Goal: Book appointment/travel/reservation

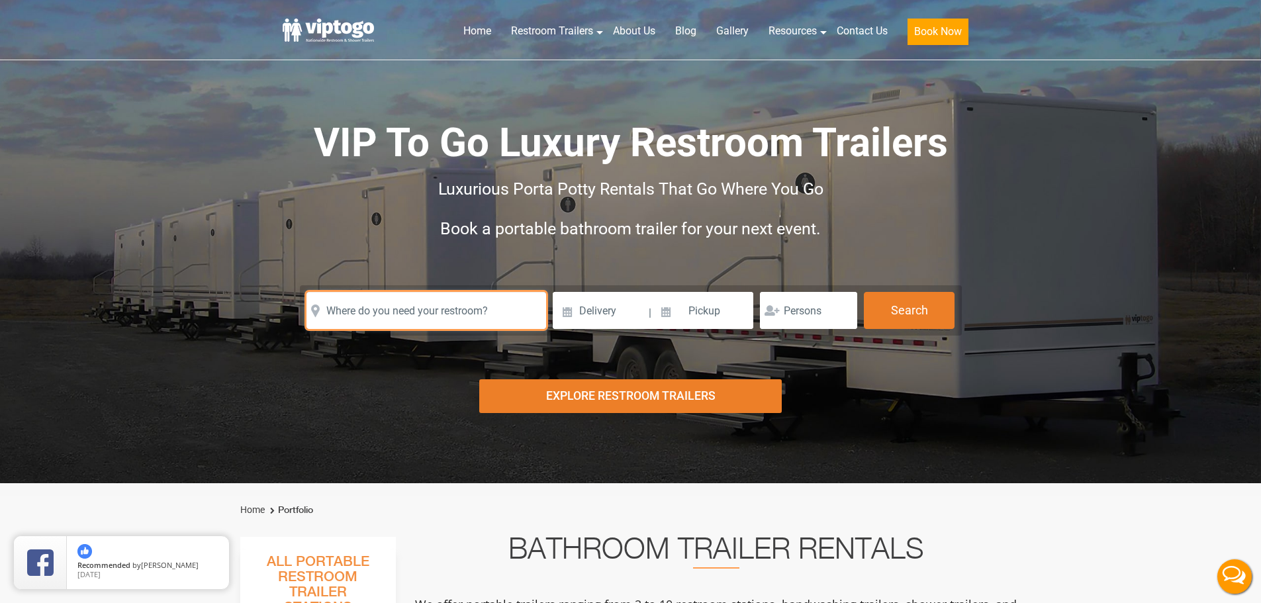
drag, startPoint x: 486, startPoint y: 320, endPoint x: 586, endPoint y: 318, distance: 99.3
paste input "[STREET_ADDRESS][PERSON_NAME]"
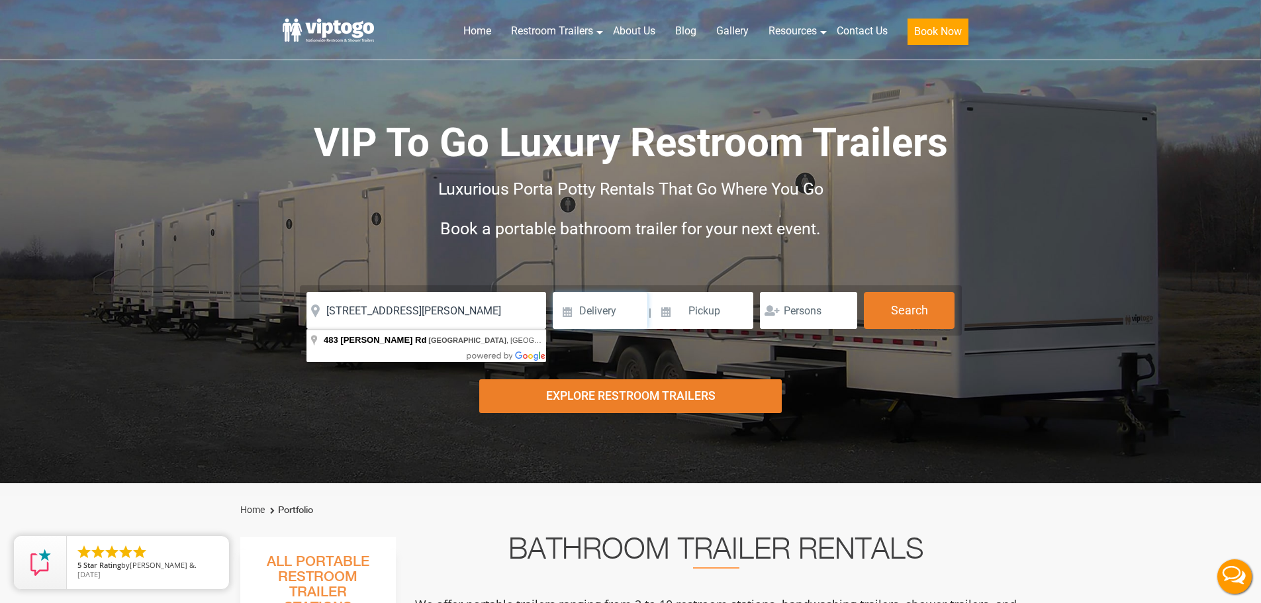
click at [582, 307] on input at bounding box center [600, 310] width 95 height 37
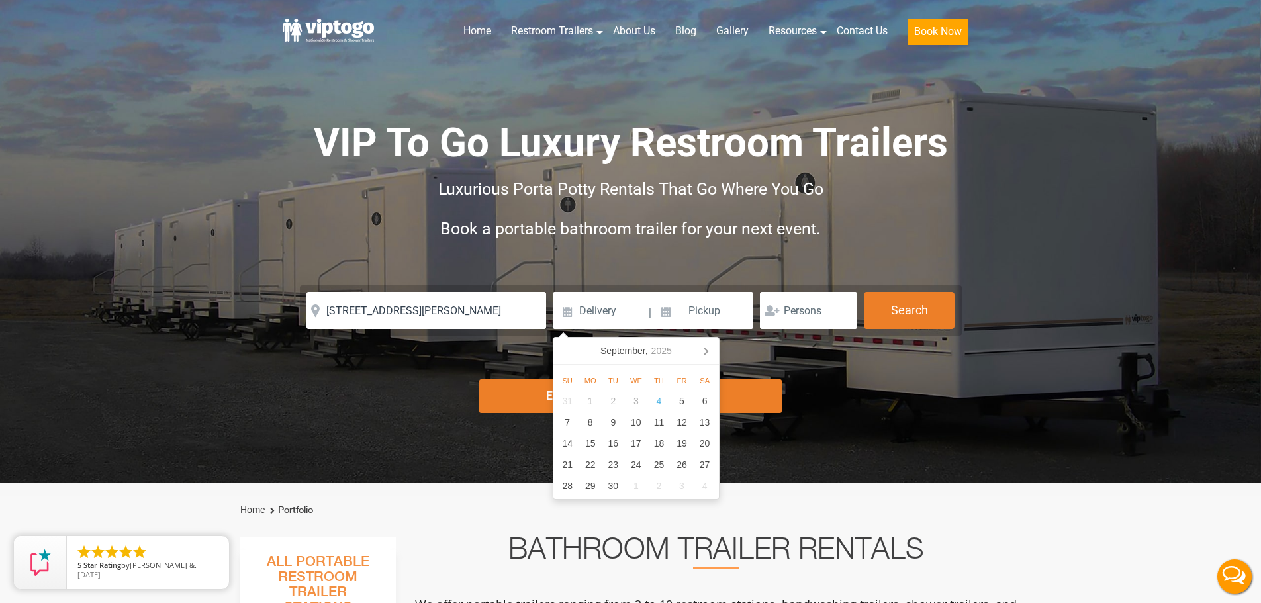
click at [481, 287] on form "Please Input Valid address with zipcode Please Input Valid address with zipcode…" at bounding box center [631, 310] width 662 height 50
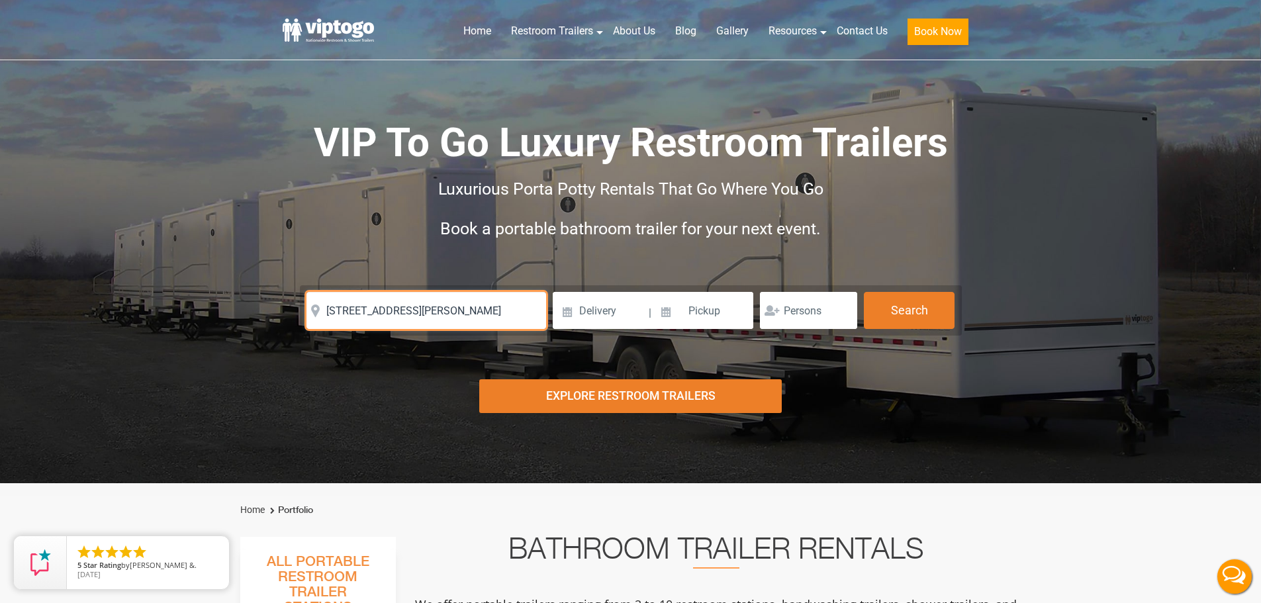
drag, startPoint x: 498, startPoint y: 306, endPoint x: 521, endPoint y: 289, distance: 28.5
click at [505, 298] on input "[STREET_ADDRESS][PERSON_NAME]" at bounding box center [426, 310] width 240 height 37
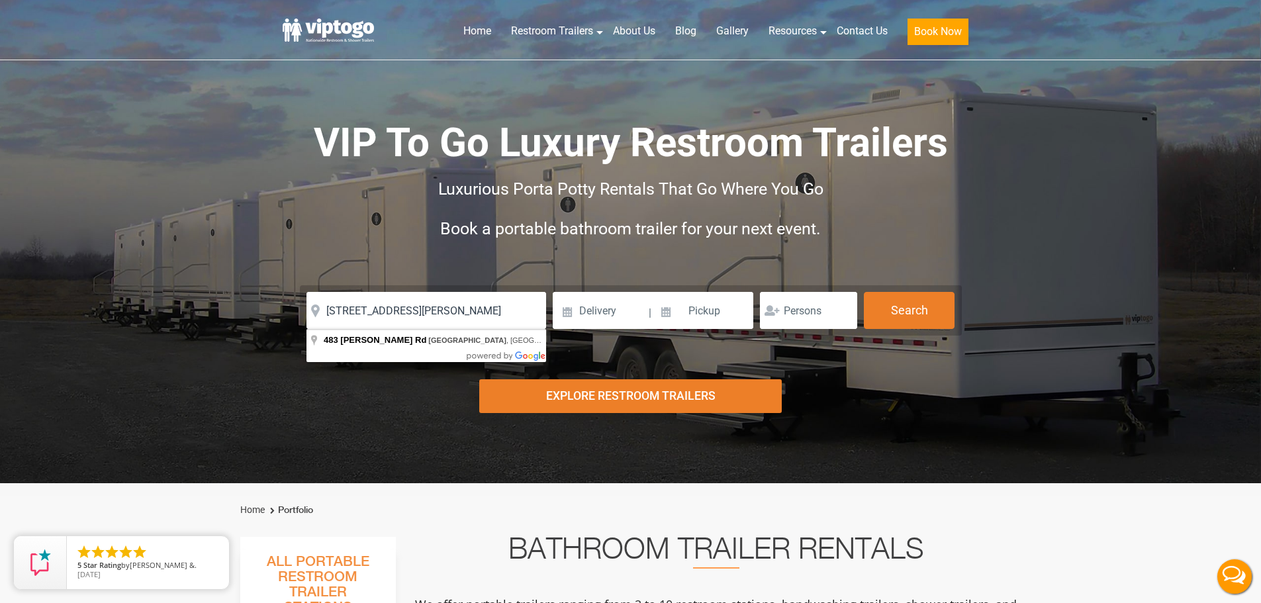
type input "[STREET_ADDRESS][PERSON_NAME]"
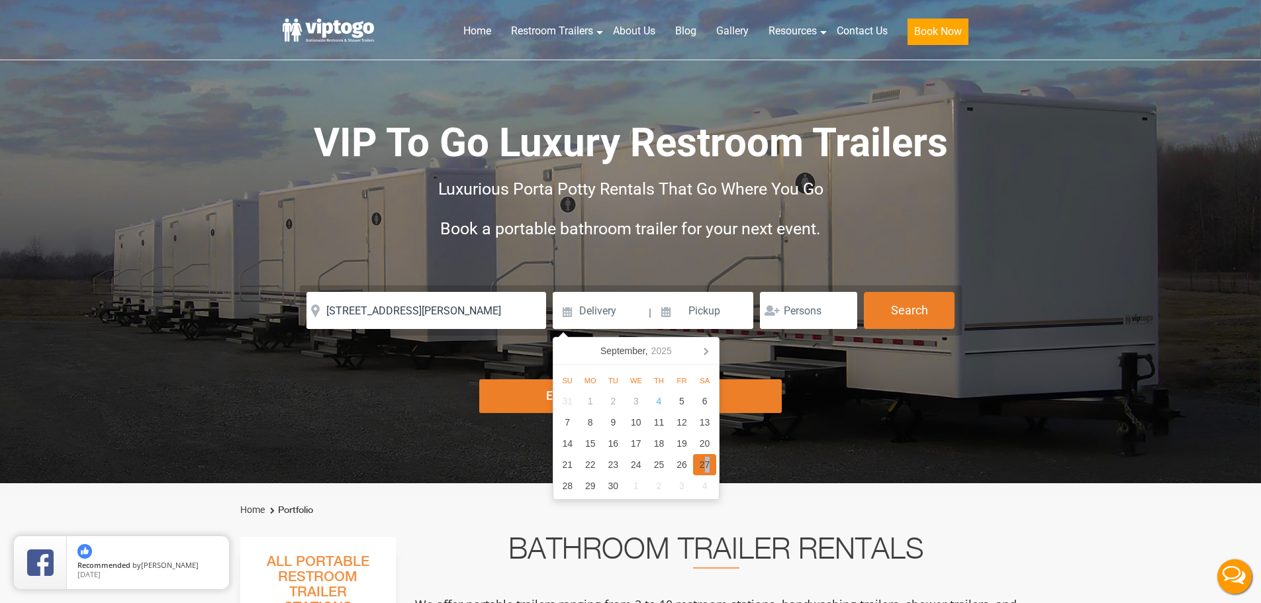
drag, startPoint x: 706, startPoint y: 463, endPoint x: 725, endPoint y: 453, distance: 21.6
click at [714, 459] on div "27" at bounding box center [704, 464] width 23 height 21
type input "[DATE]"
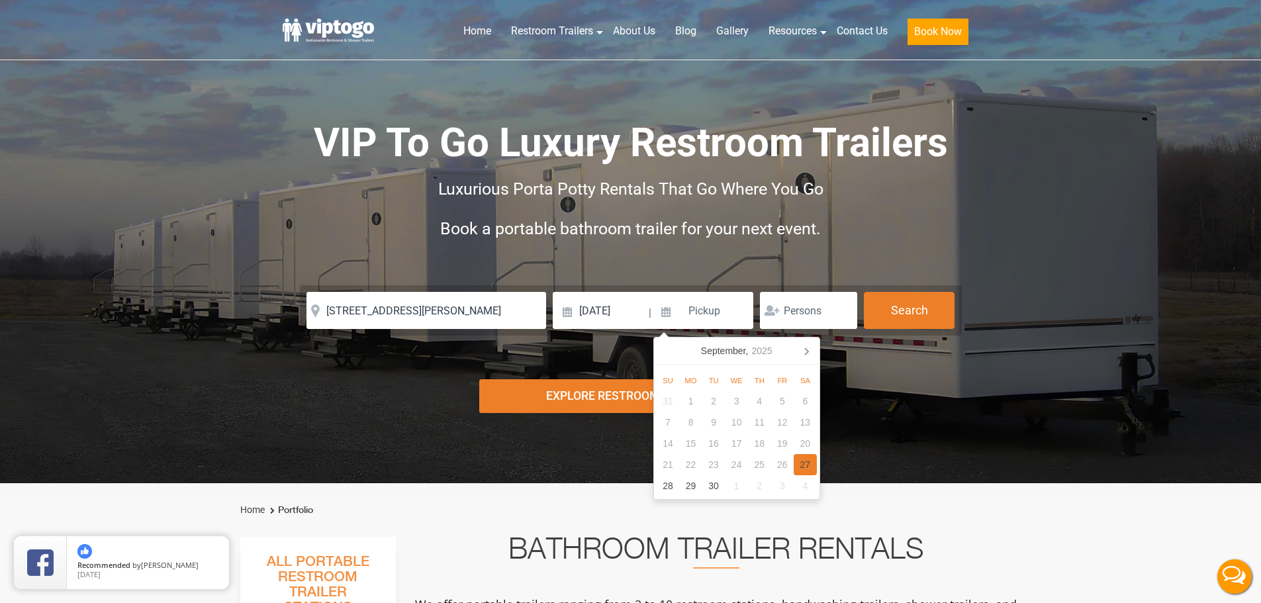
click at [813, 452] on div "31 1 2 3 4 5 6 7 8 9 10 11 12 13 14 15 16 17 18 19 20 21 22 23 24 25 26 27 28 2…" at bounding box center [736, 443] width 160 height 106
click at [809, 473] on div "27" at bounding box center [804, 464] width 23 height 21
type input "[DATE]"
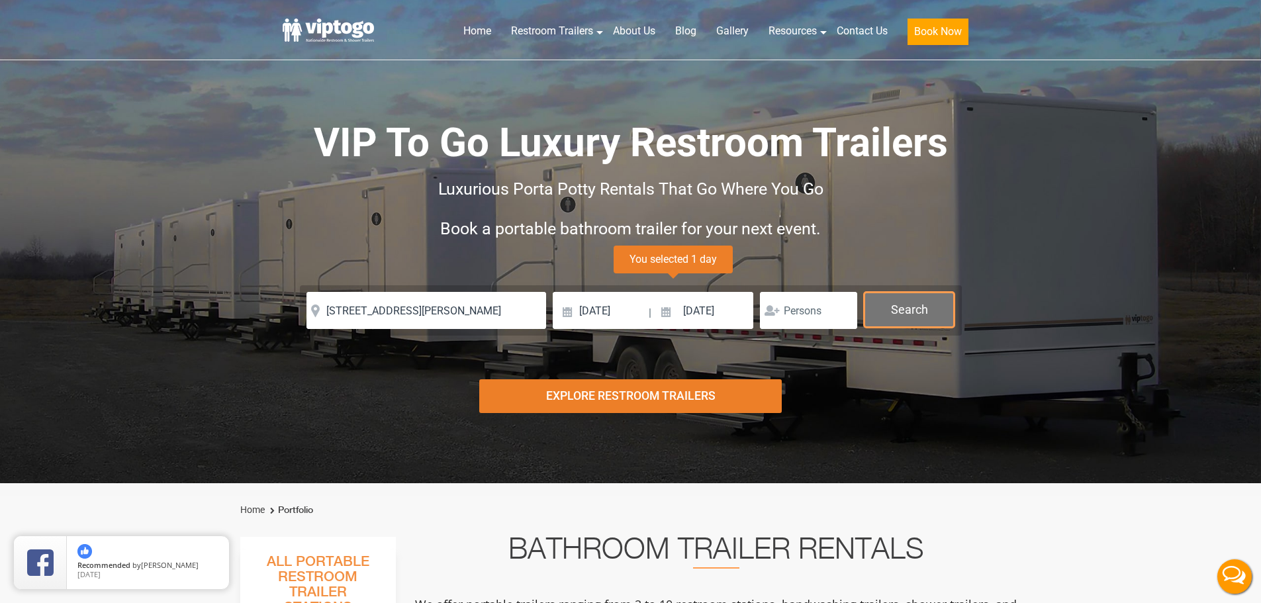
click at [905, 319] on button "Search" at bounding box center [909, 310] width 91 height 36
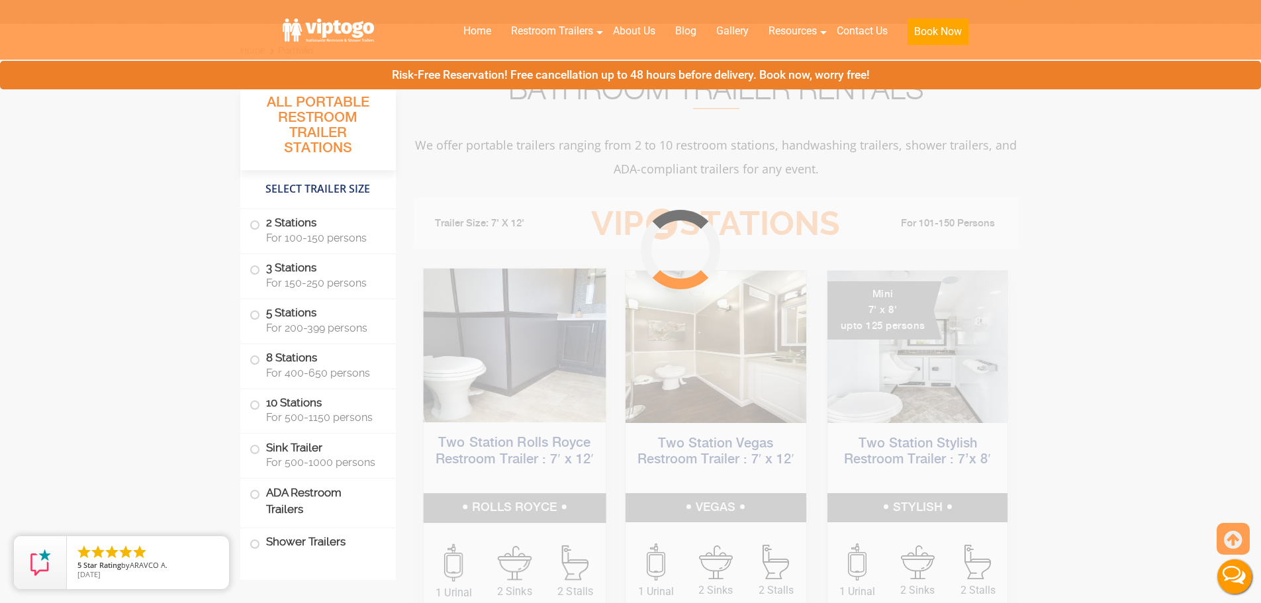
scroll to position [536, 0]
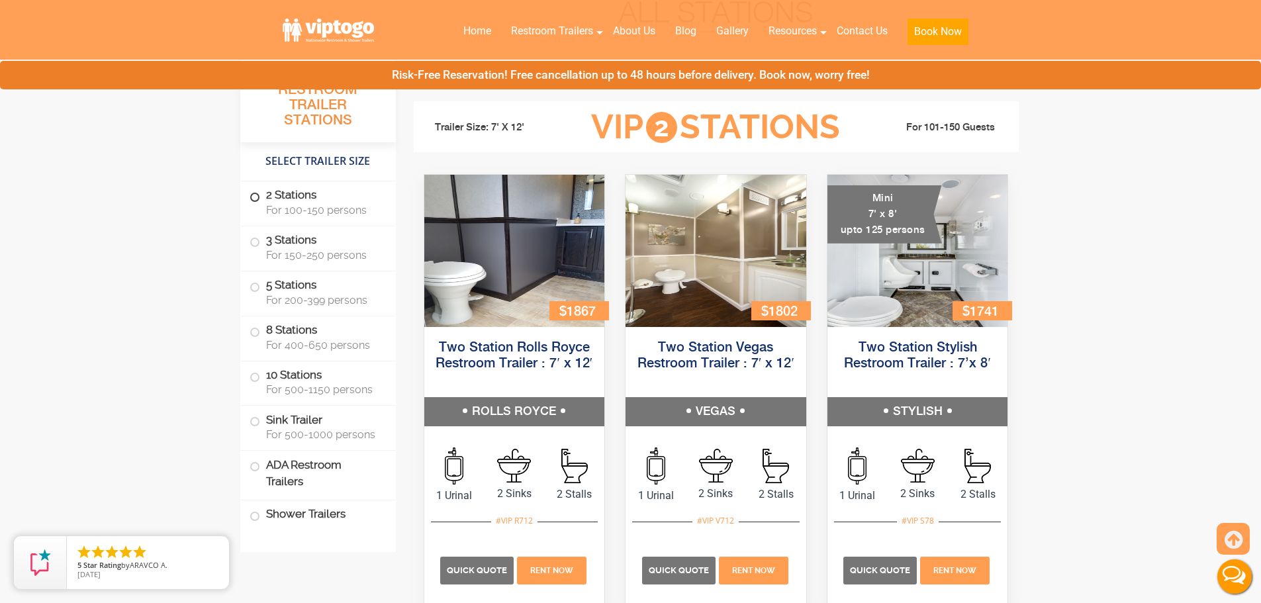
click at [304, 205] on span "For 100-150 persons" at bounding box center [323, 210] width 114 height 13
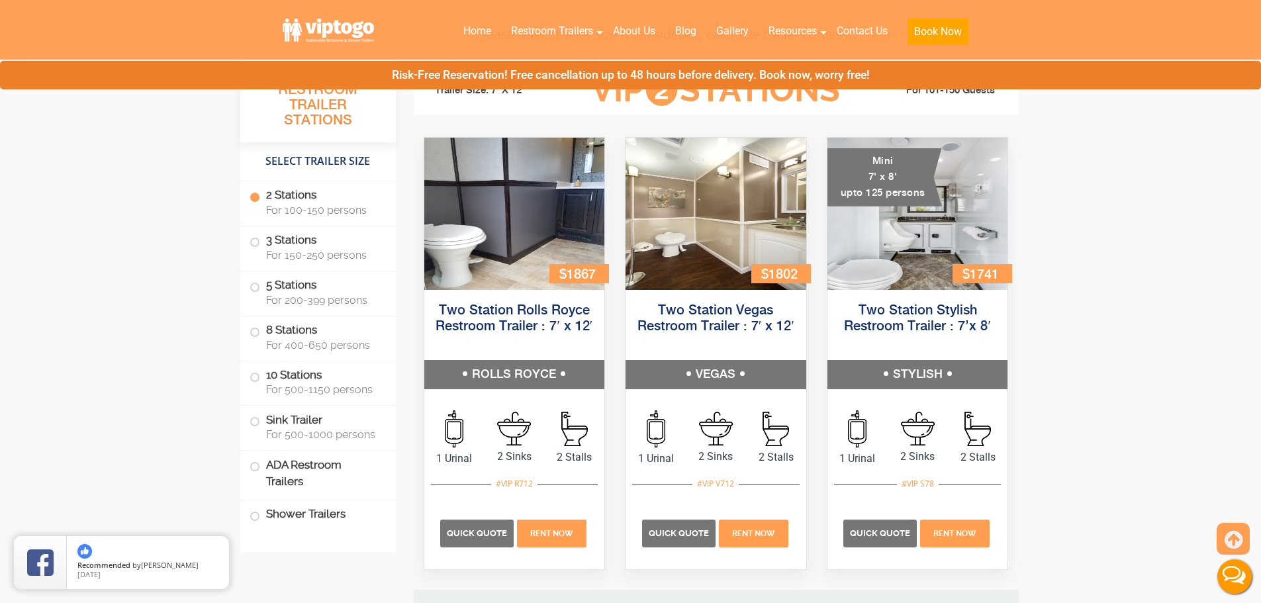
scroll to position [584, 0]
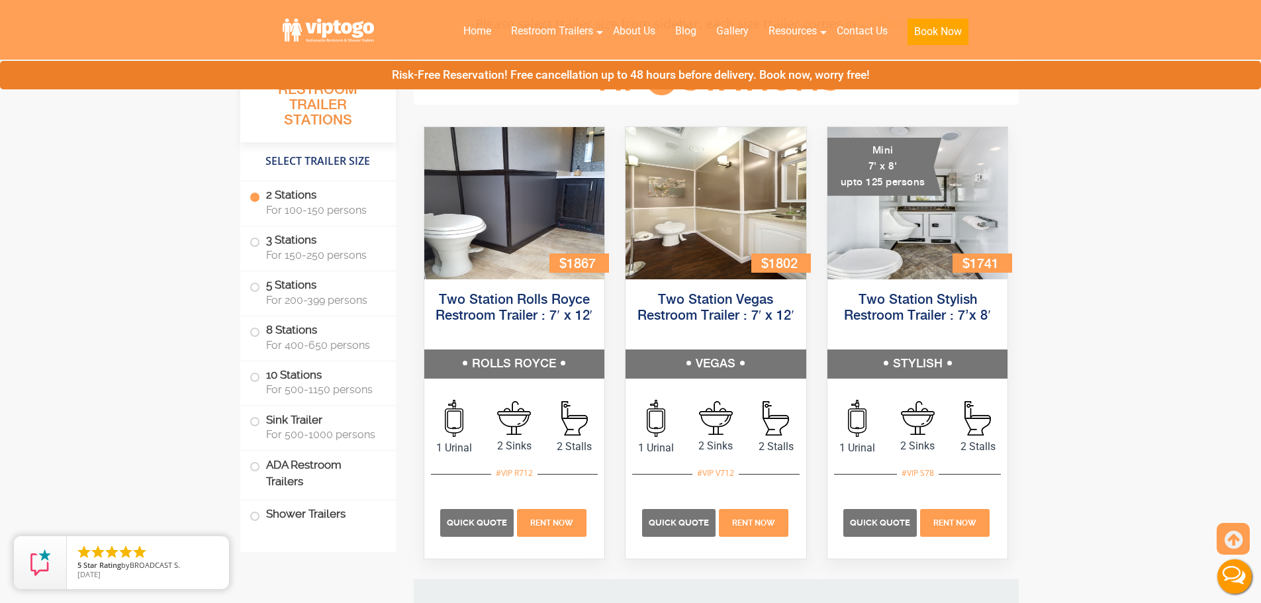
drag, startPoint x: 117, startPoint y: 373, endPoint x: 225, endPoint y: 414, distance: 115.6
click at [308, 294] on span "For 200-399 persons" at bounding box center [323, 300] width 114 height 13
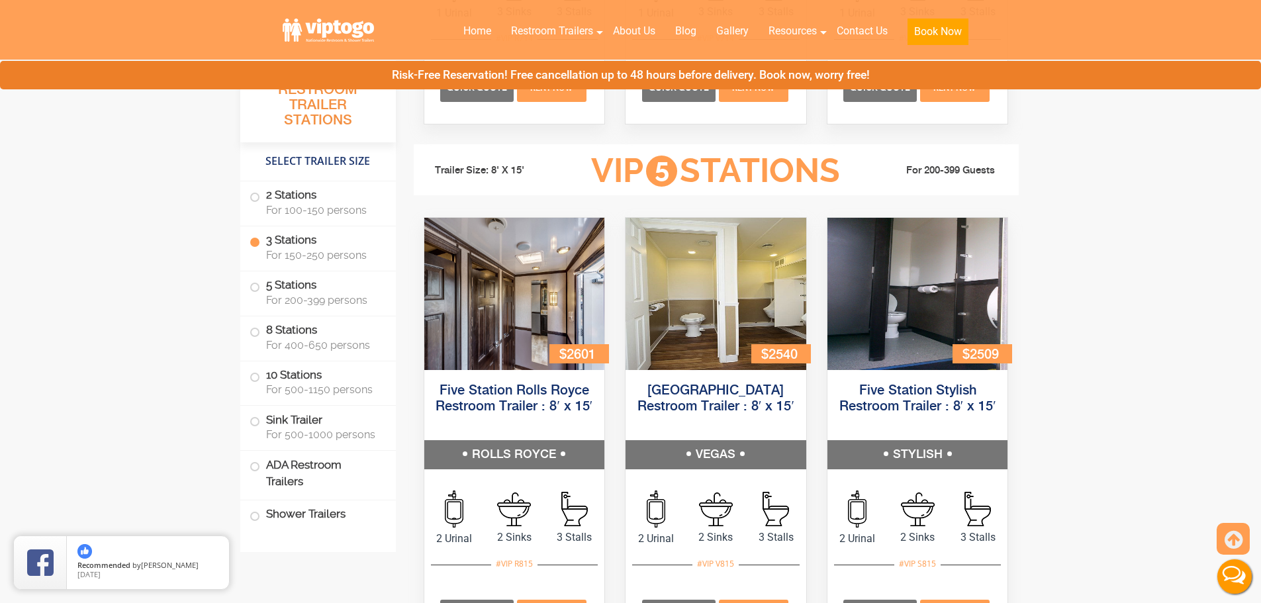
scroll to position [1982, 0]
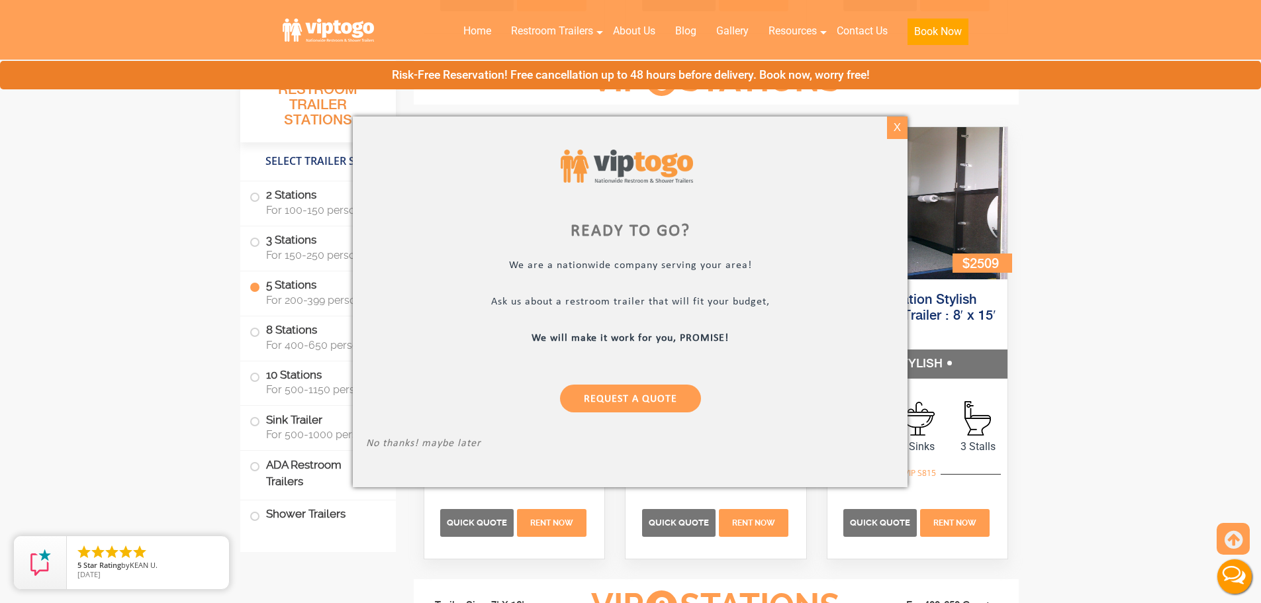
click at [896, 127] on div "X" at bounding box center [897, 127] width 21 height 22
